Goal: Check status

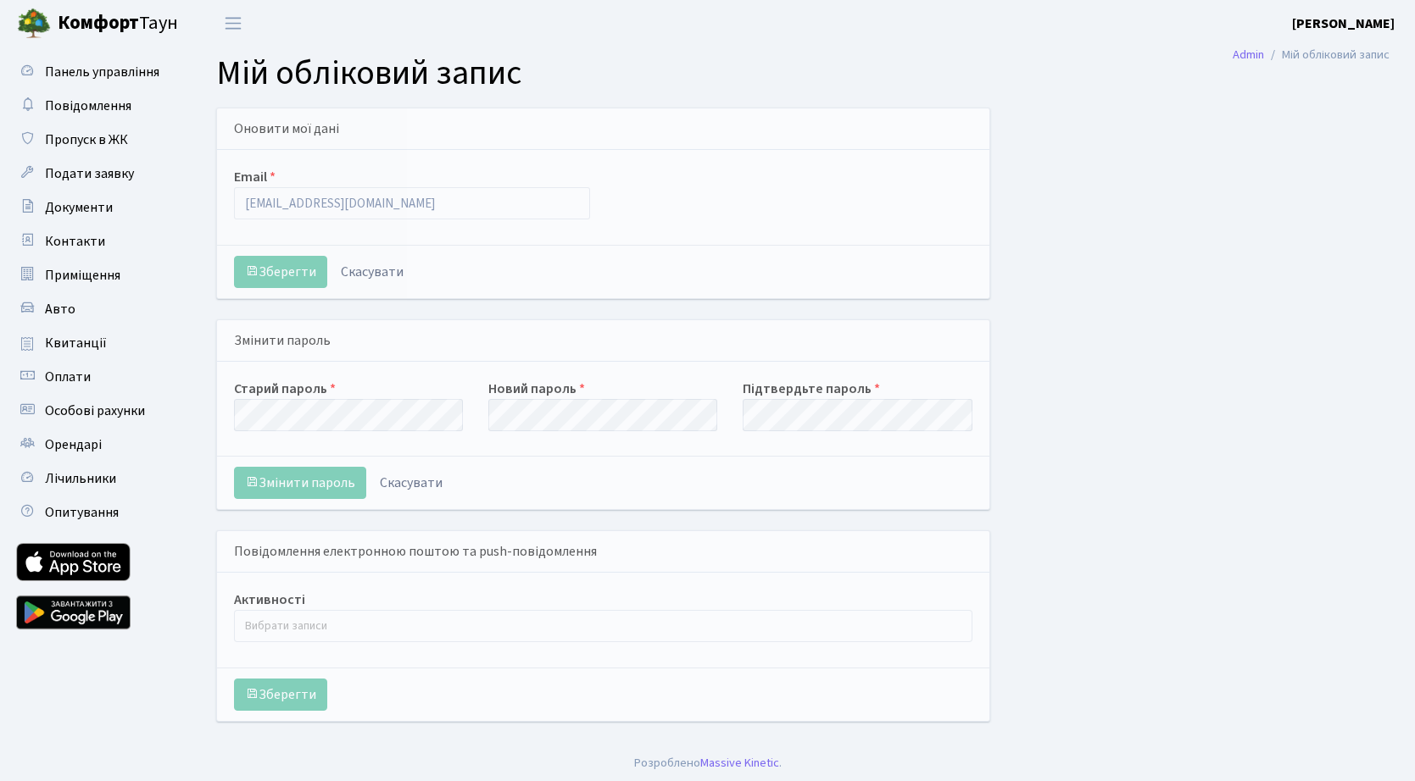
select select
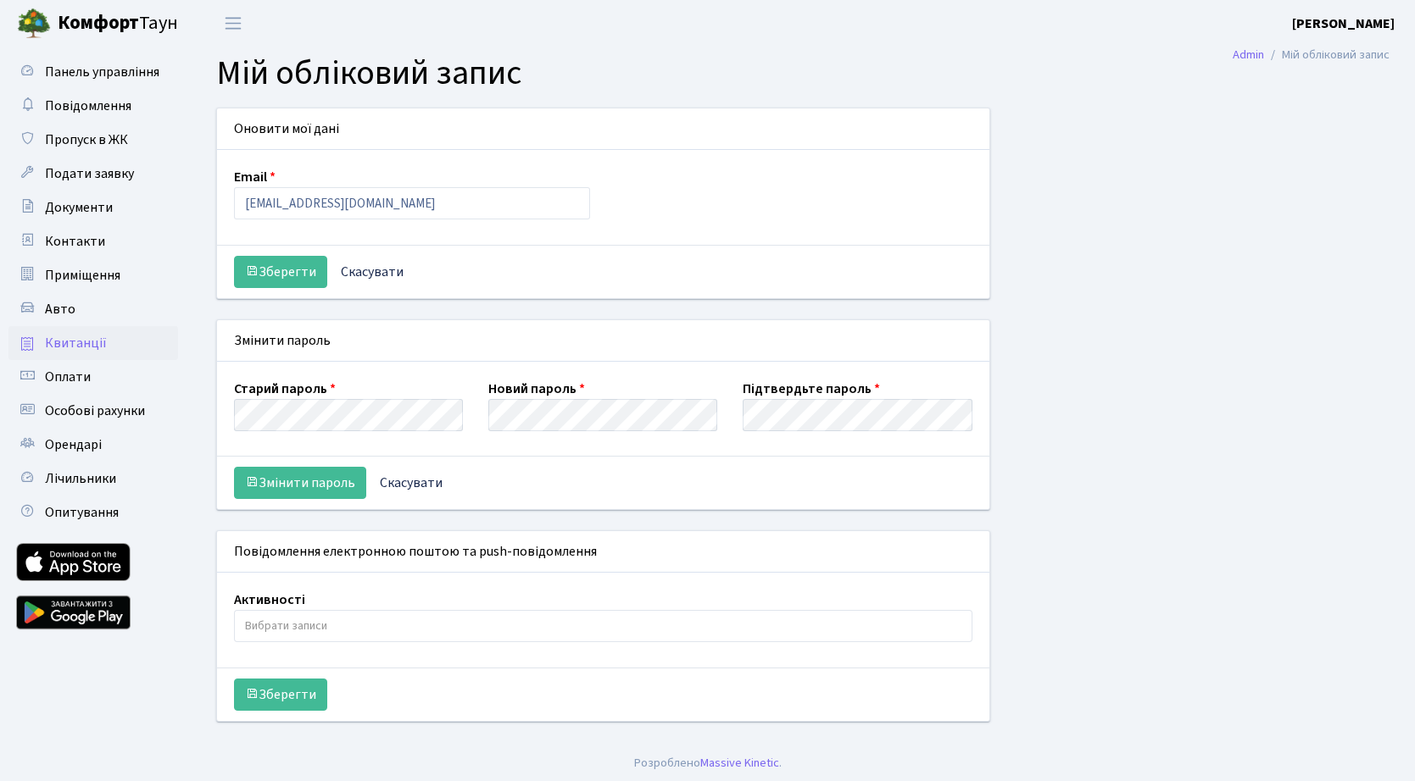
click at [89, 342] on span "Квитанції" at bounding box center [76, 343] width 62 height 19
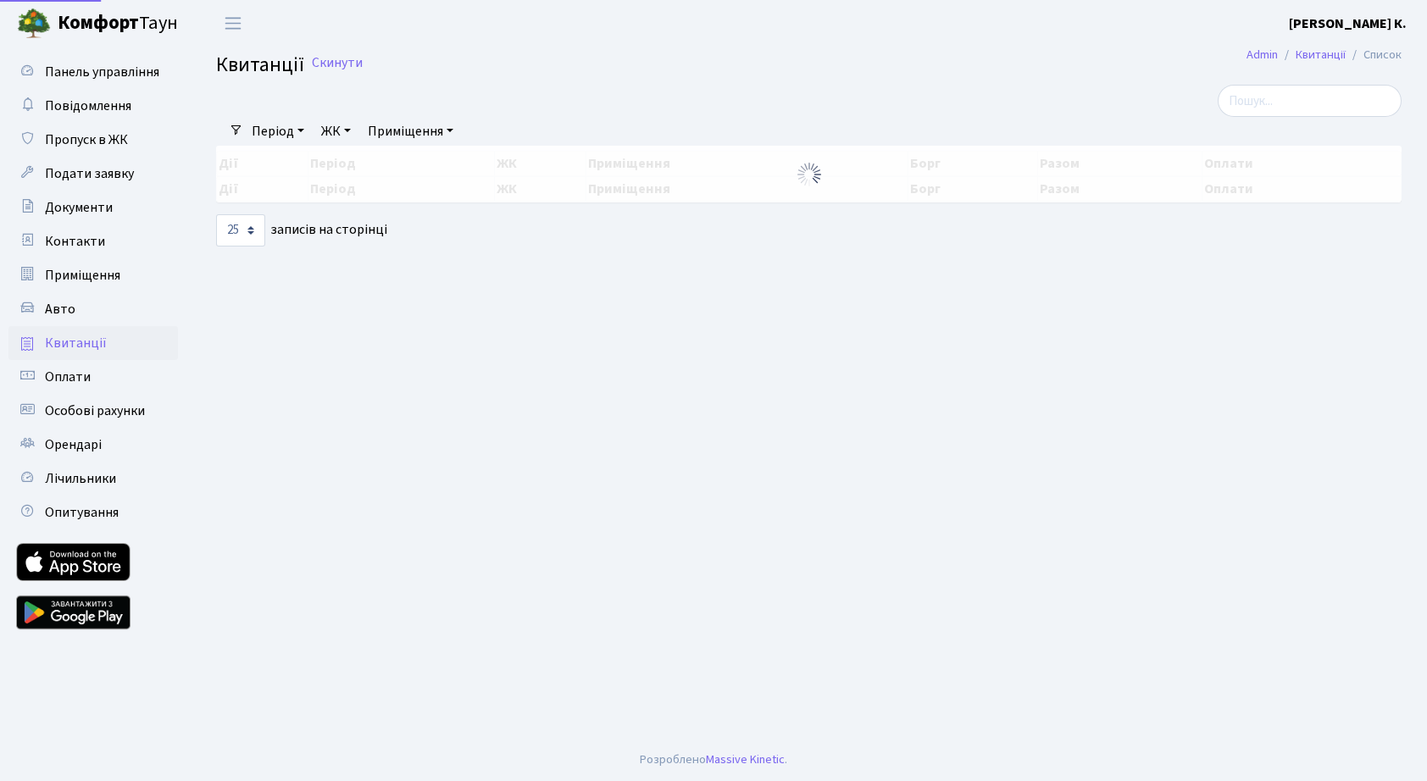
select select "25"
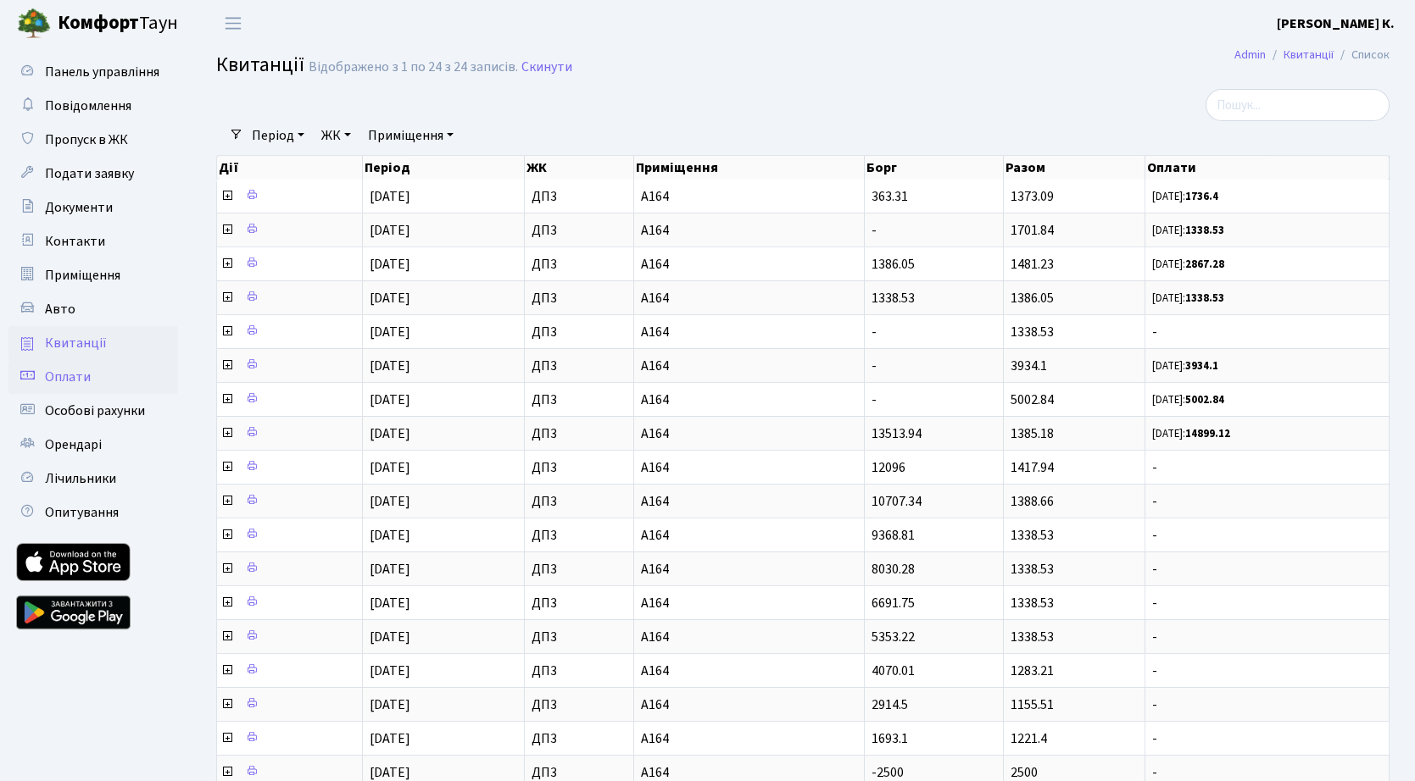
click at [108, 383] on link "Оплати" at bounding box center [93, 377] width 170 height 34
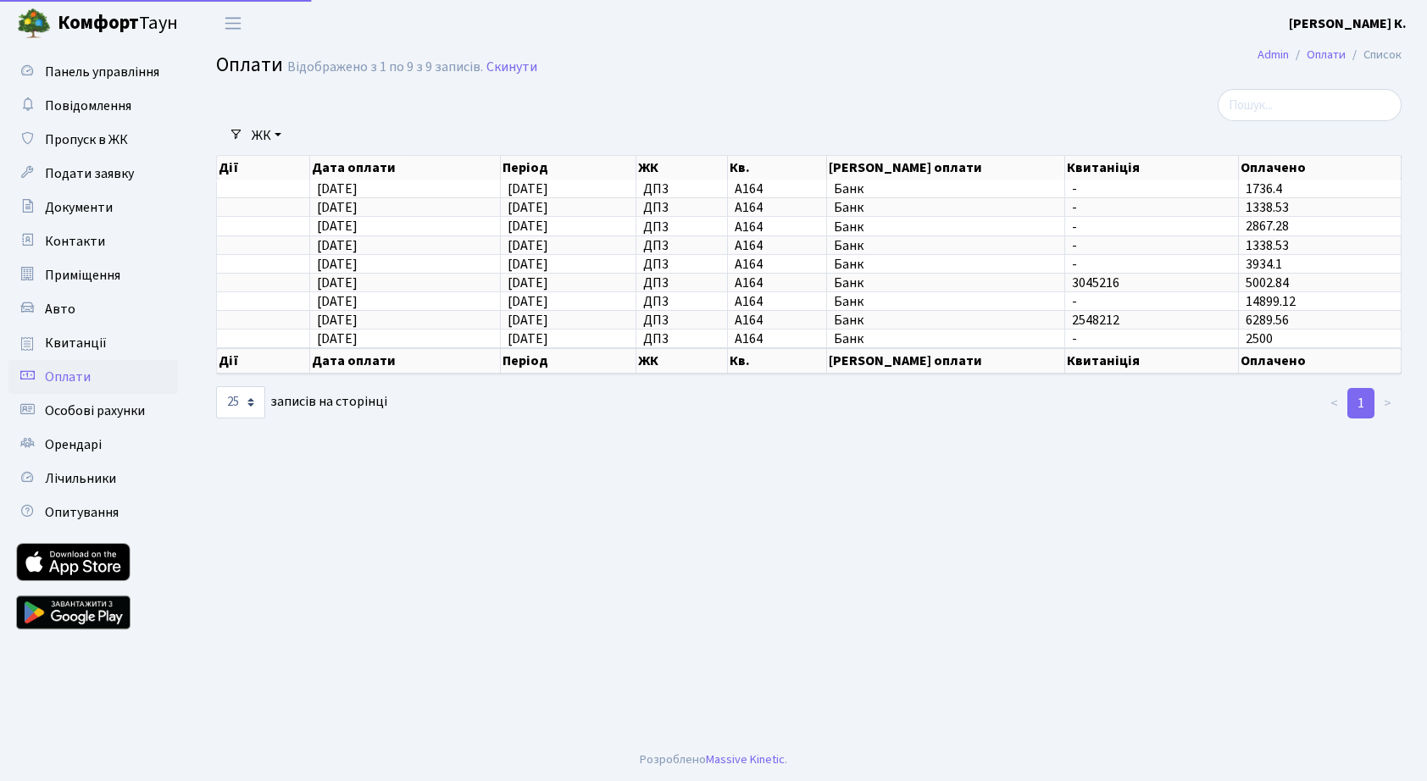
select select "25"
